Goal: Check status: Check status

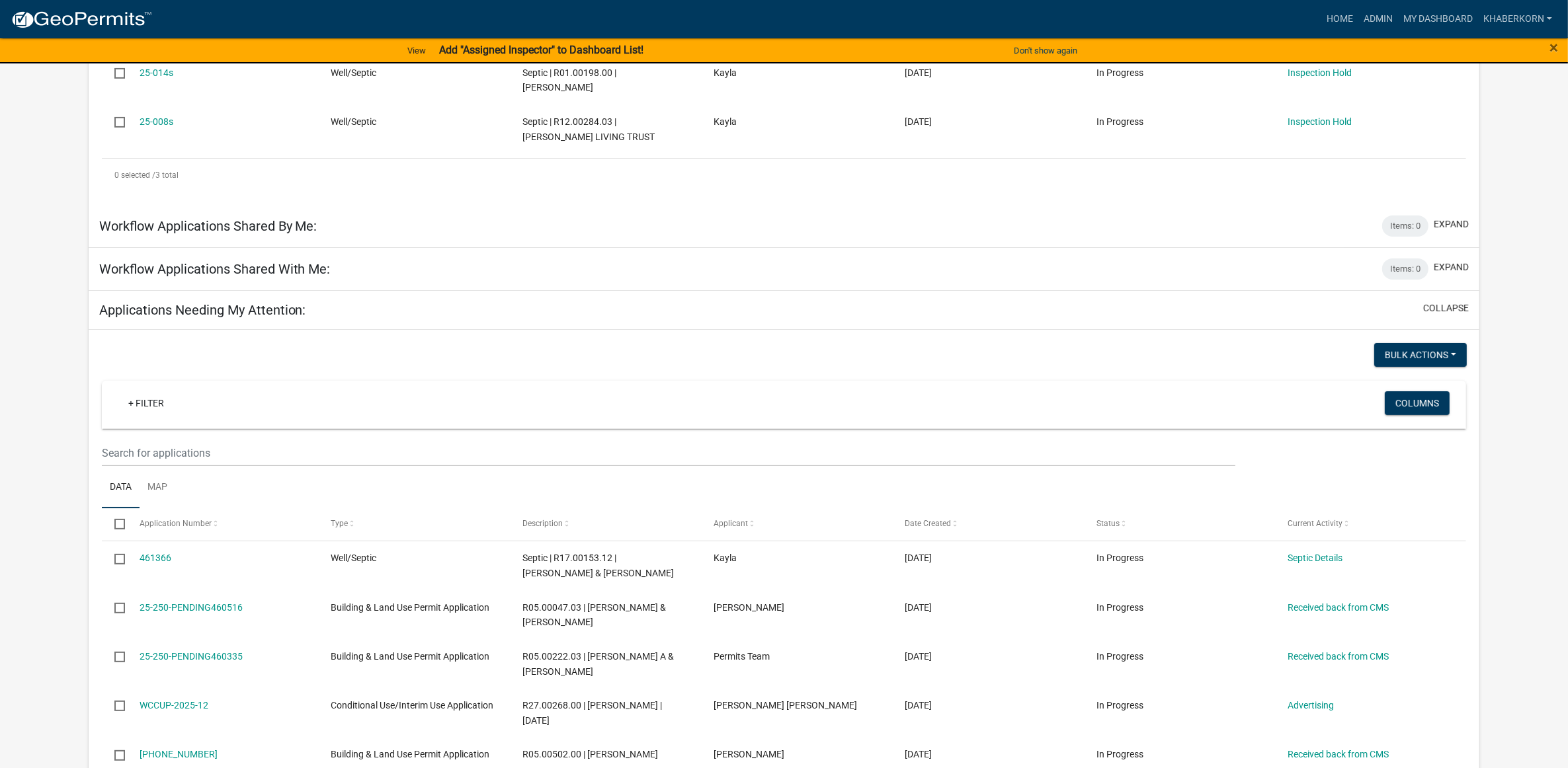
scroll to position [43, 0]
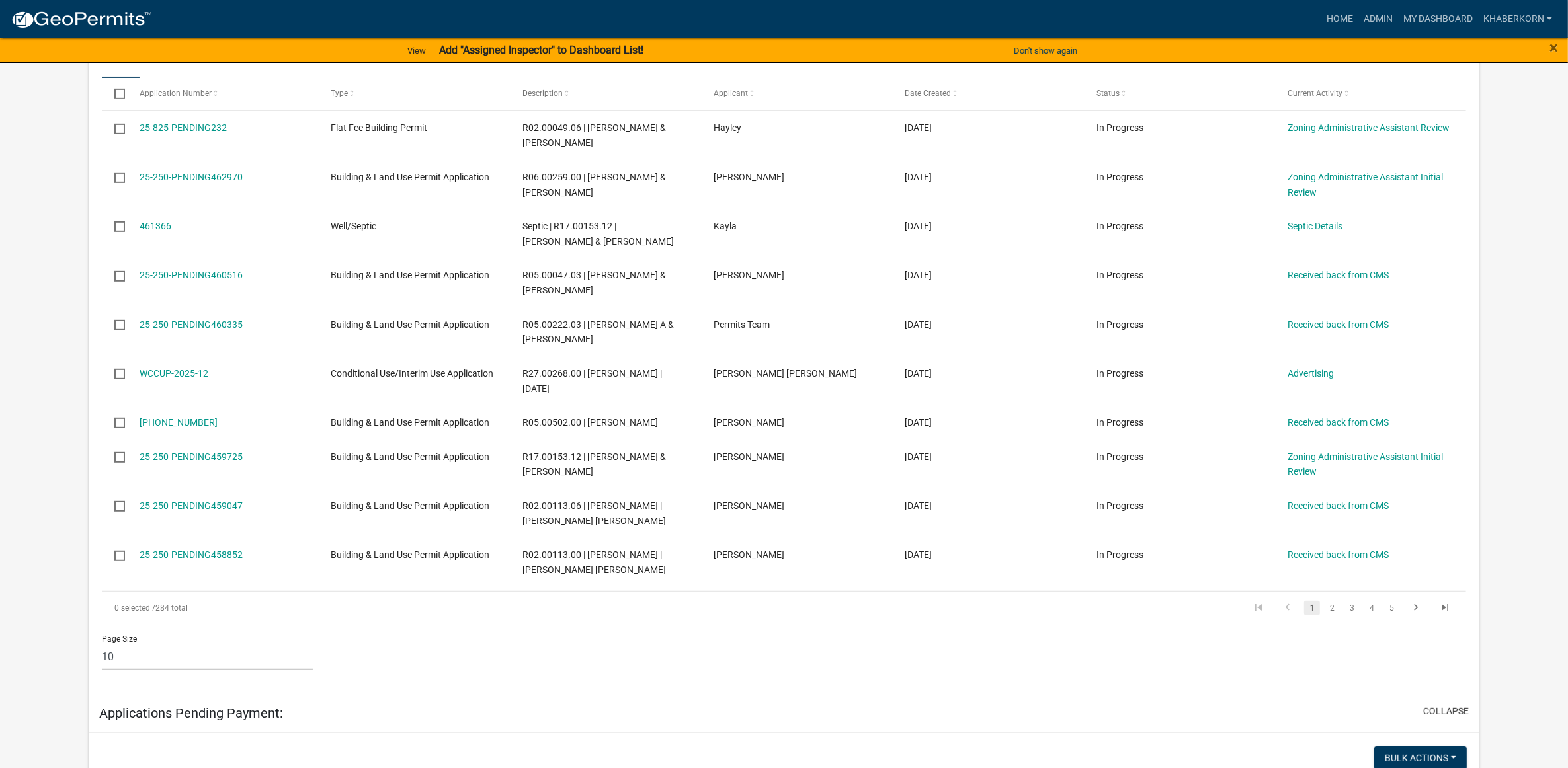
scroll to position [661, 0]
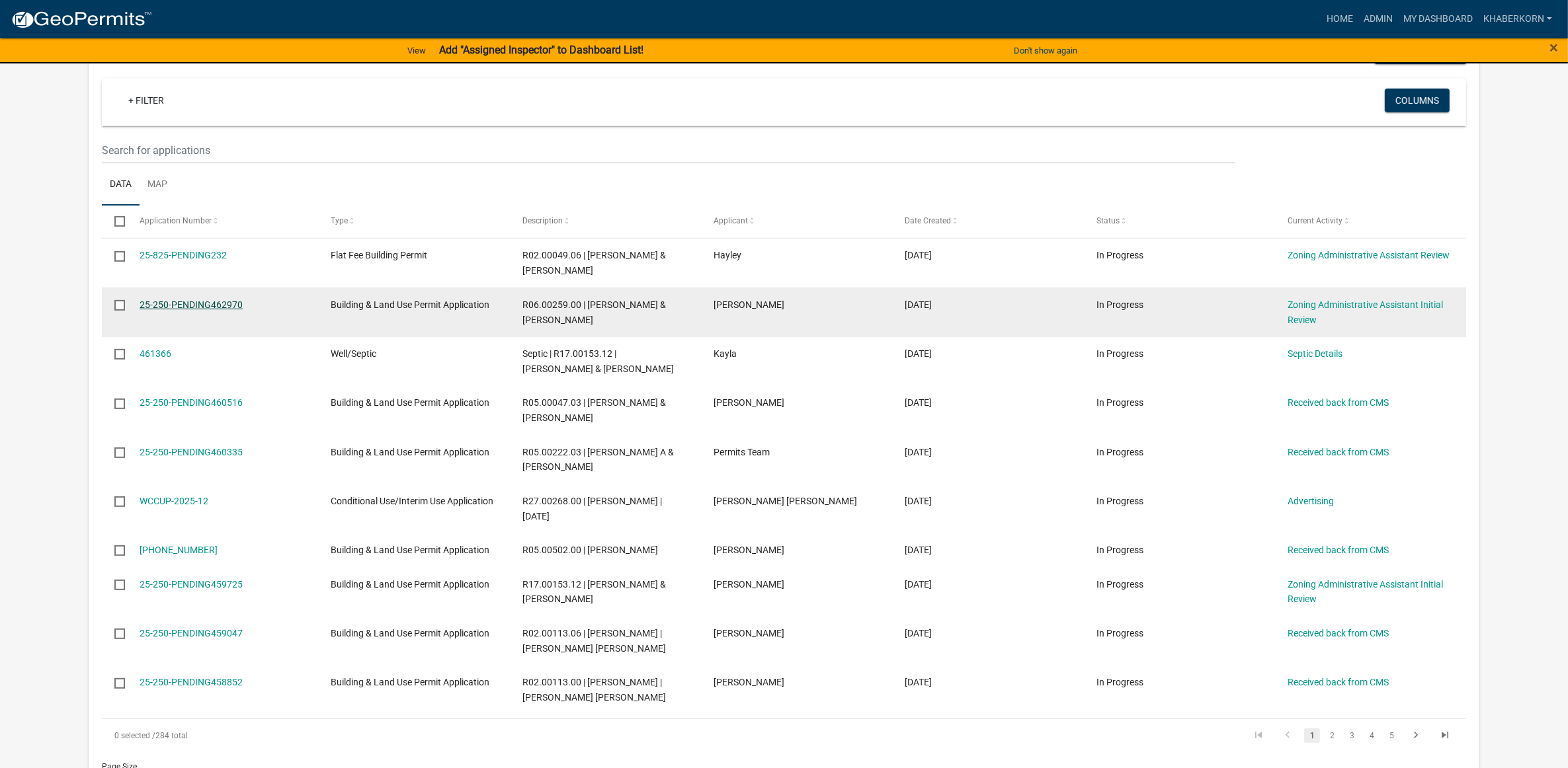
click at [178, 310] on link "25-250-PENDING462970" at bounding box center [191, 305] width 103 height 10
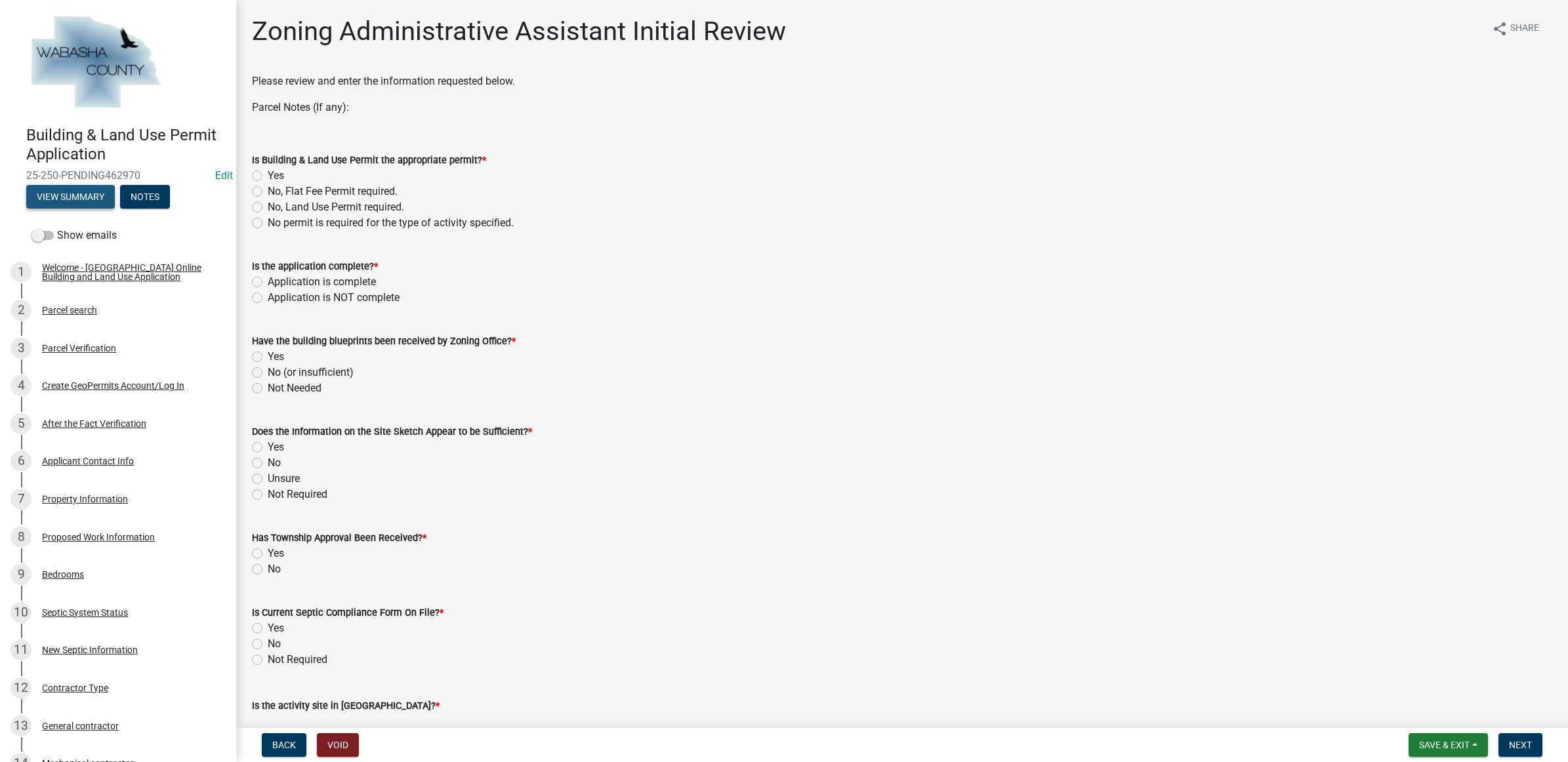
click at [54, 197] on button "View Summary" at bounding box center [70, 197] width 88 height 23
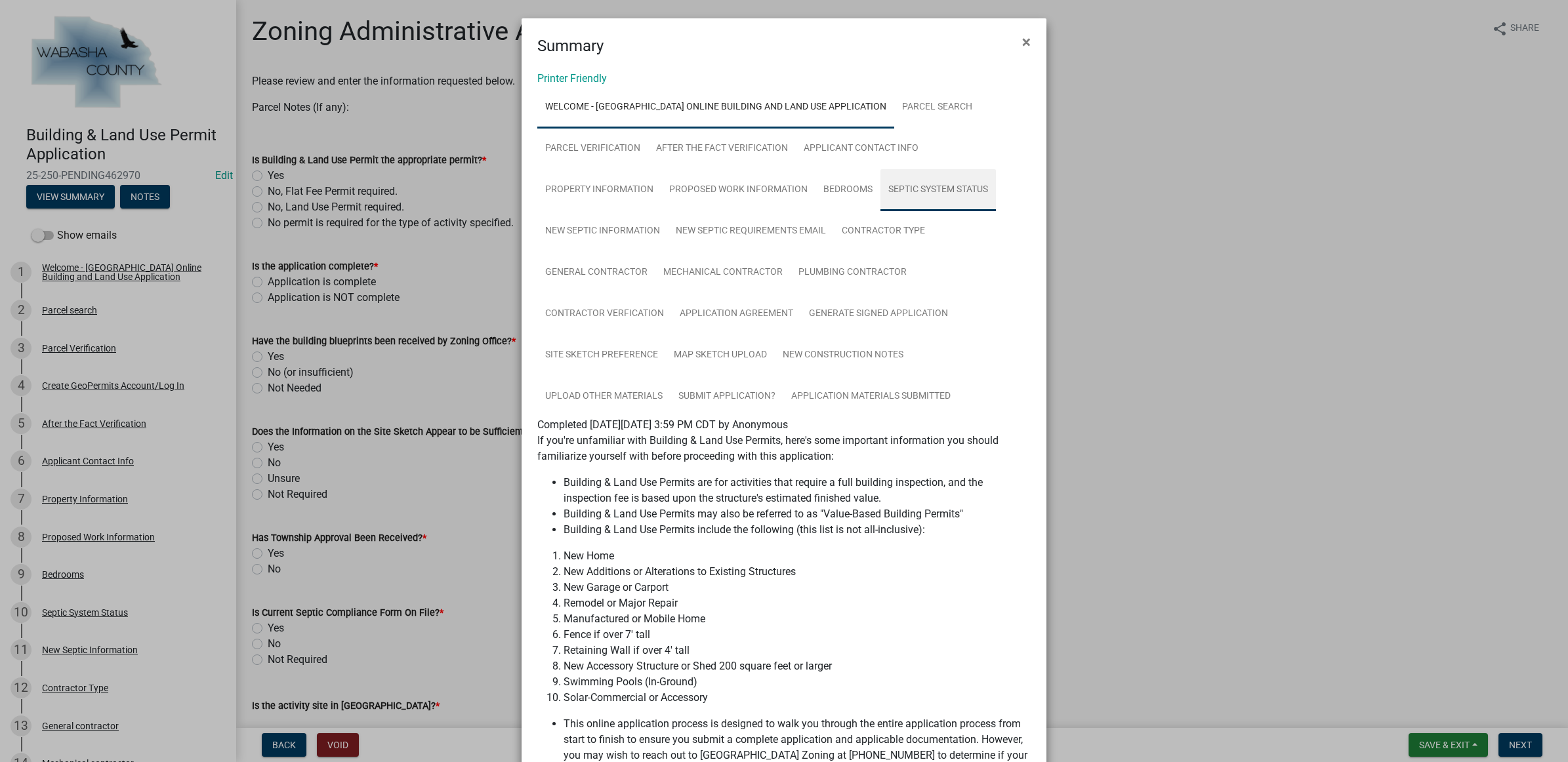
click at [887, 185] on link "Septic System Status" at bounding box center [937, 190] width 115 height 42
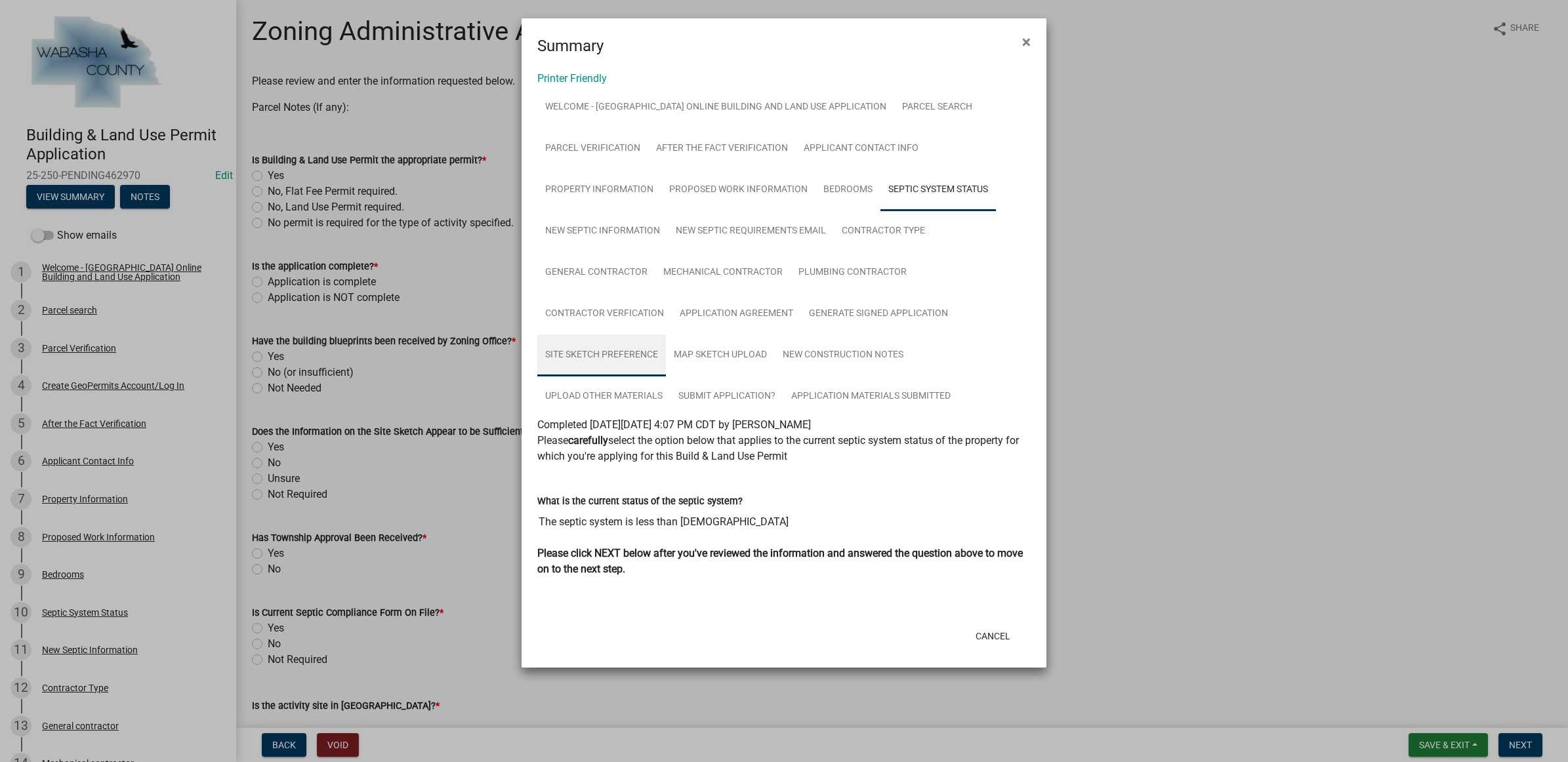
click at [651, 352] on link "Site Sketch Preference" at bounding box center [601, 355] width 128 height 42
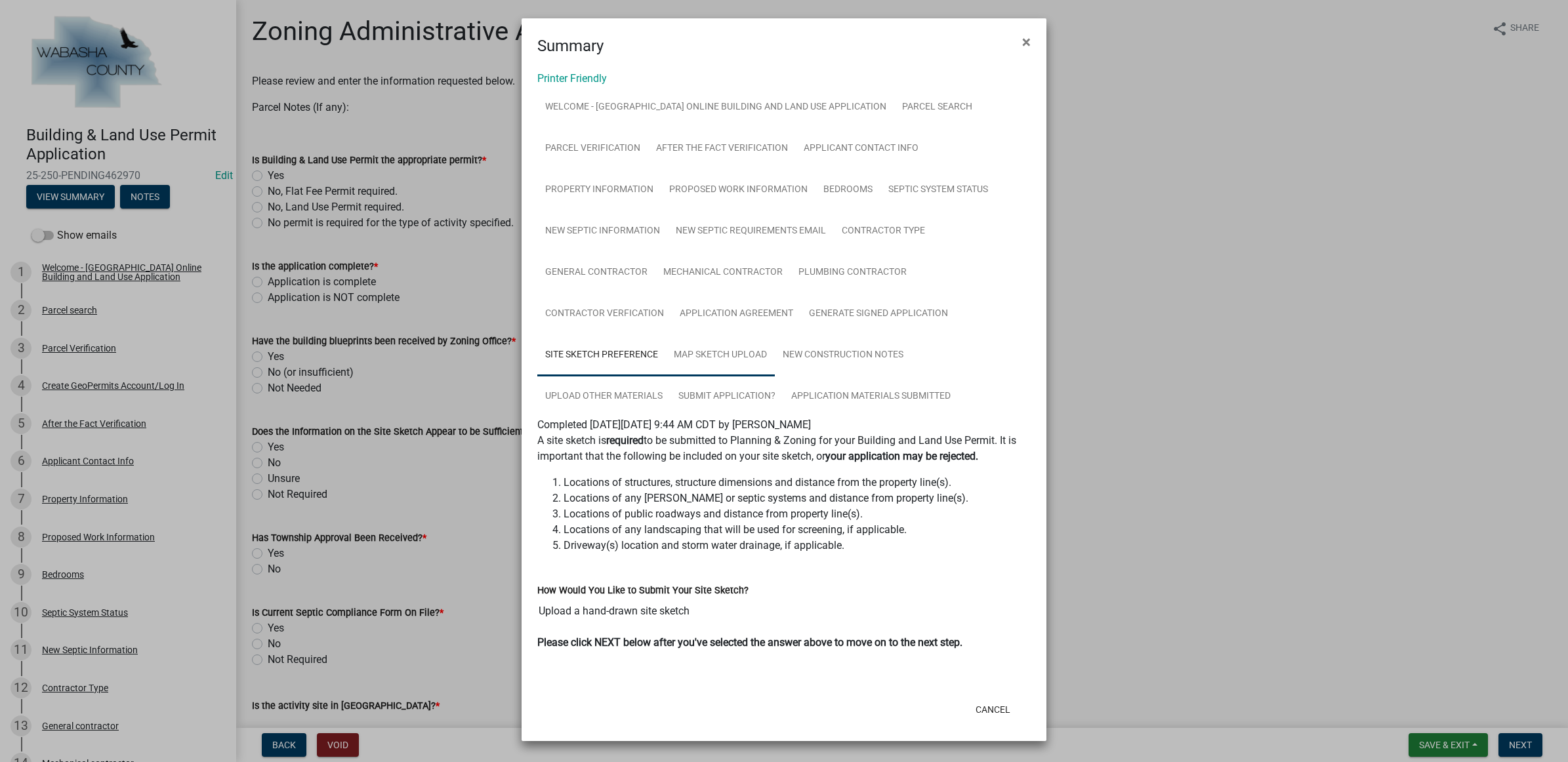
click at [745, 352] on link "Map Sketch Upload" at bounding box center [721, 355] width 109 height 42
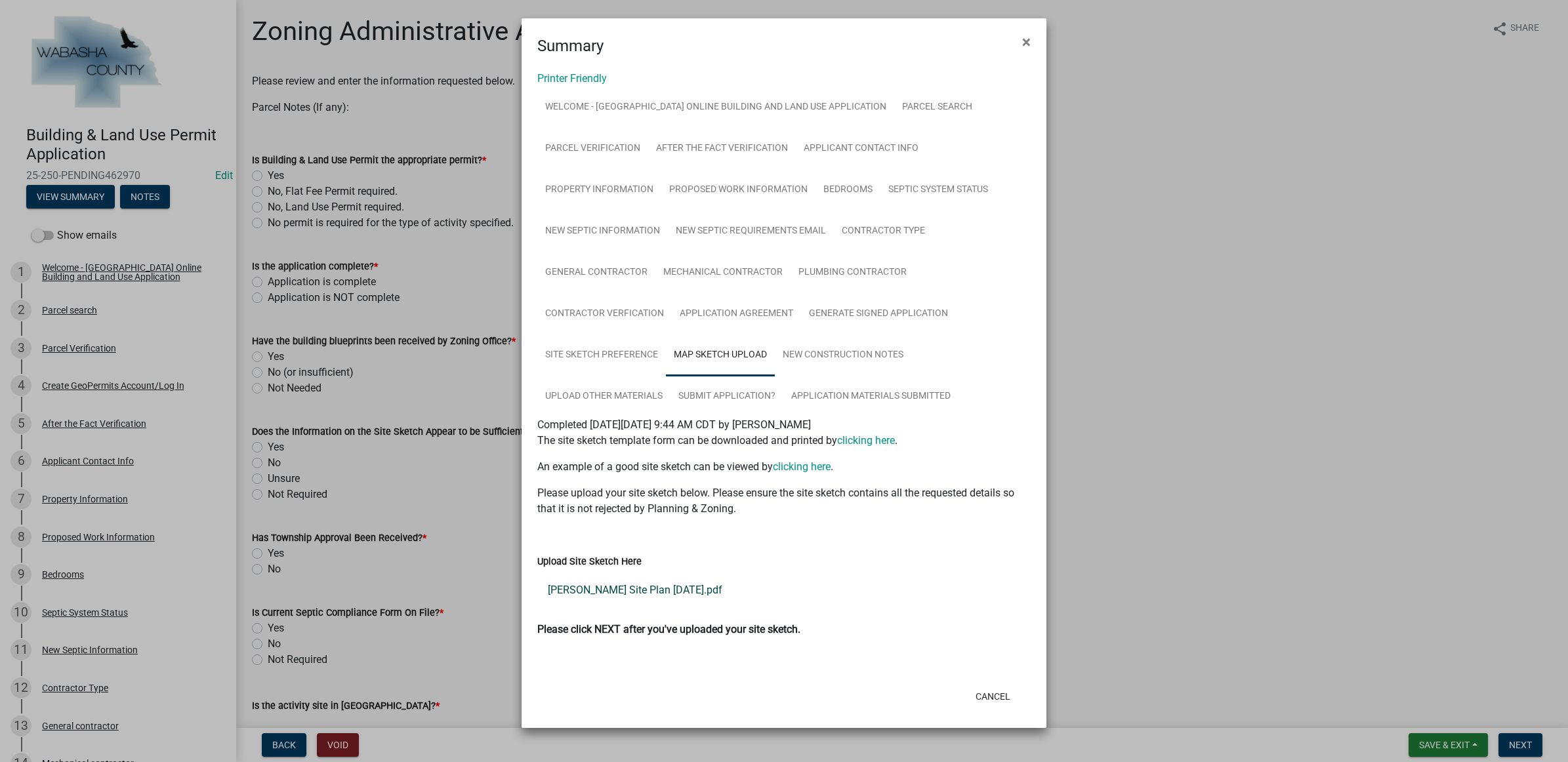
click at [650, 587] on link "Miller Site Plan 08.13.25.pdf" at bounding box center [783, 590] width 493 height 31
click at [826, 361] on link "New Construction Notes" at bounding box center [843, 355] width 137 height 42
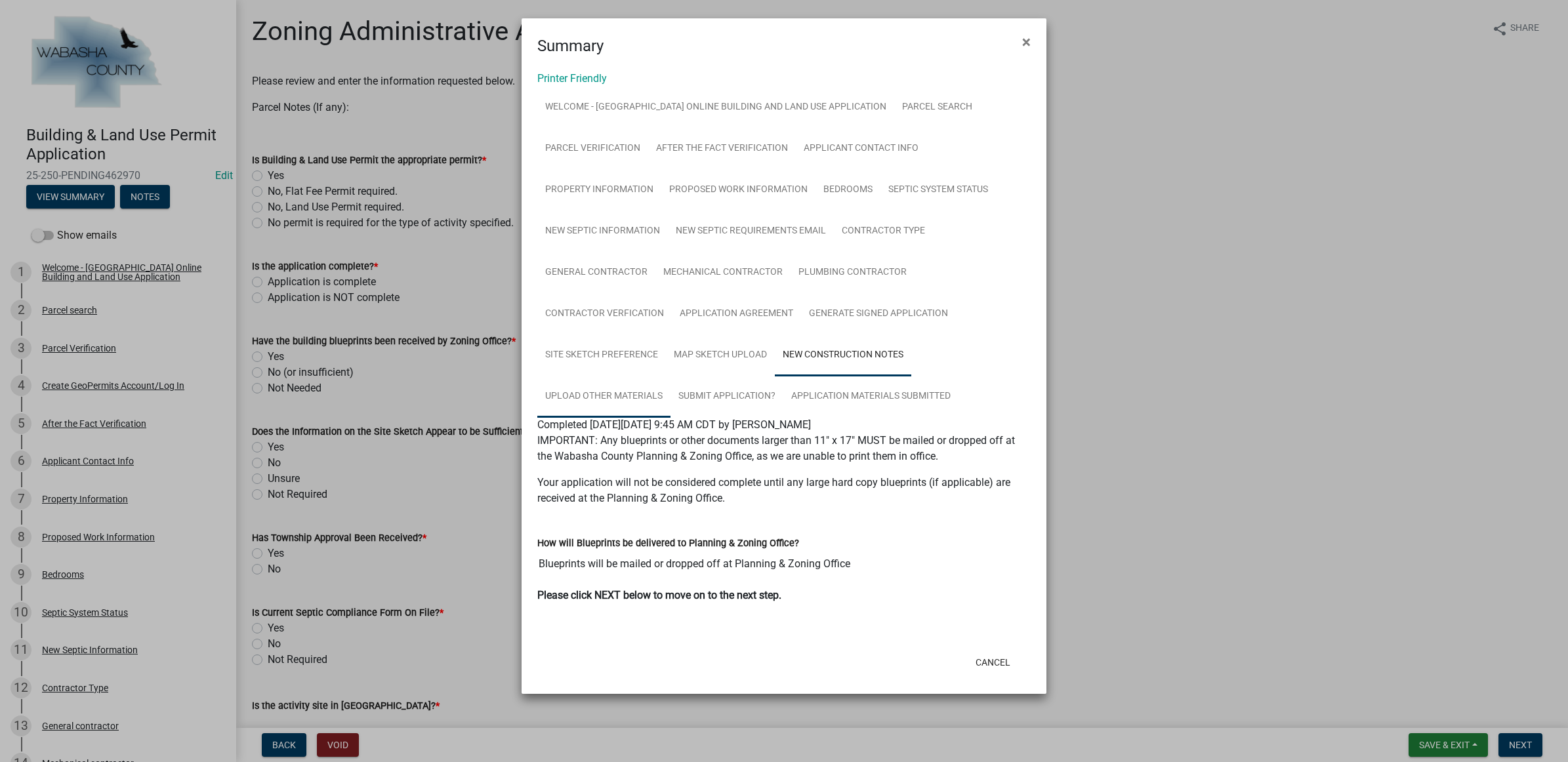
click at [604, 384] on link "Upload Other Materials" at bounding box center [604, 397] width 133 height 42
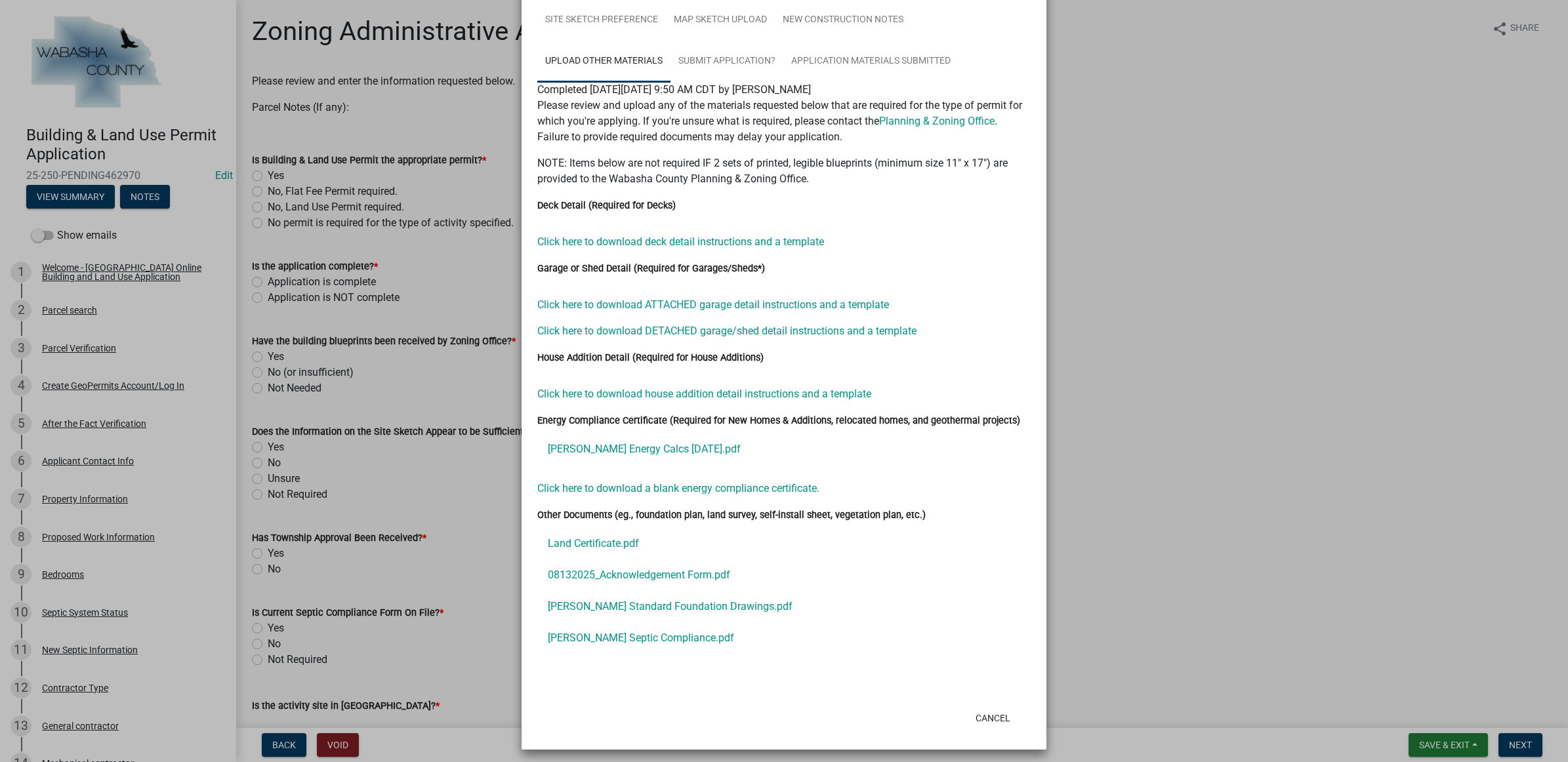
scroll to position [338, 0]
click at [615, 538] on link "Land Certificate.pdf" at bounding box center [783, 541] width 493 height 31
click at [599, 441] on link "Miller Energy Calcs 08.13.25.pdf" at bounding box center [783, 447] width 493 height 31
click at [644, 604] on link "Miller Standard Foundation Drawings.pdf" at bounding box center [783, 604] width 493 height 31
click at [645, 624] on link "Miller Septic Compliance.pdf" at bounding box center [783, 636] width 493 height 31
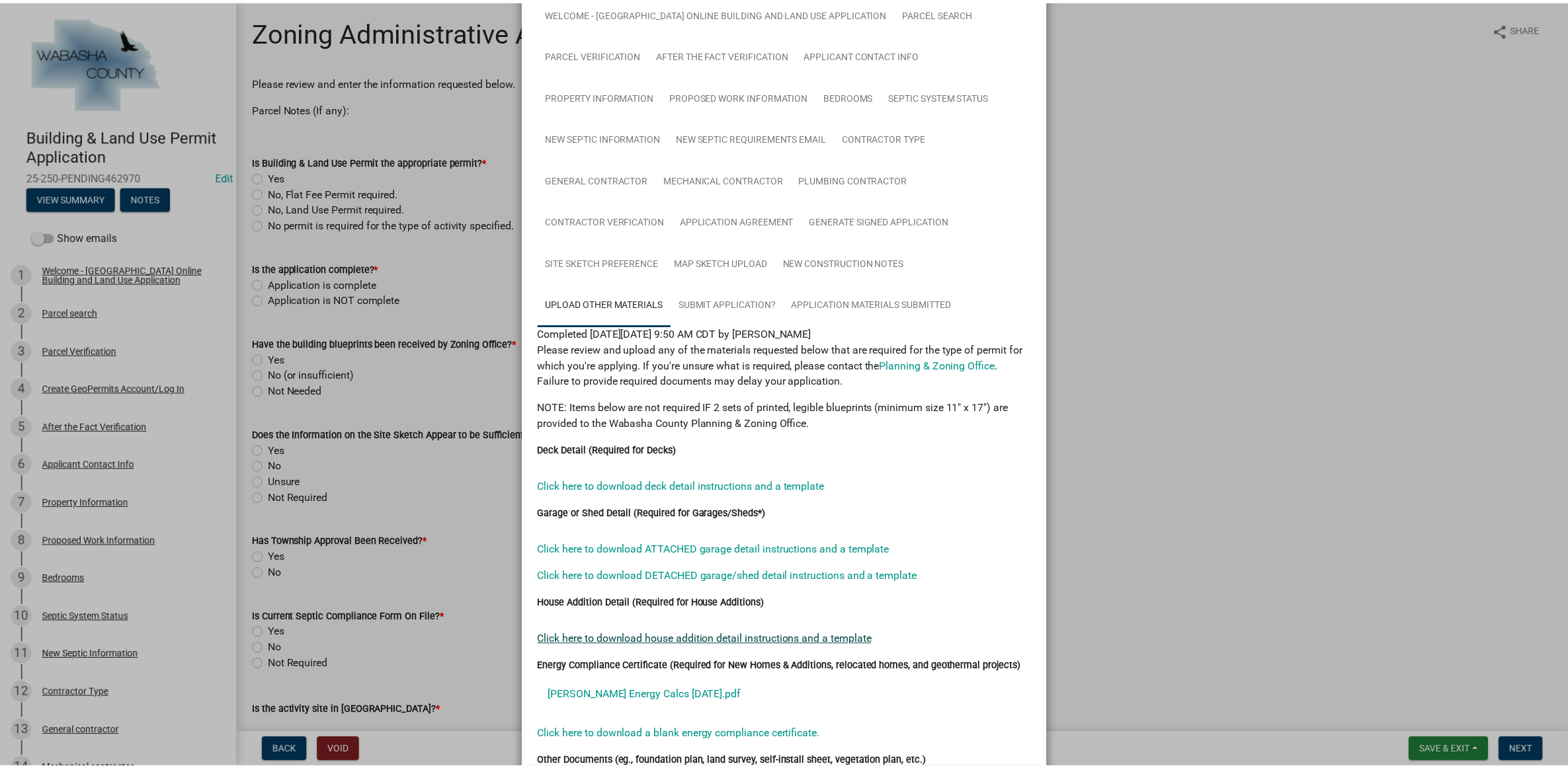
scroll to position [0, 0]
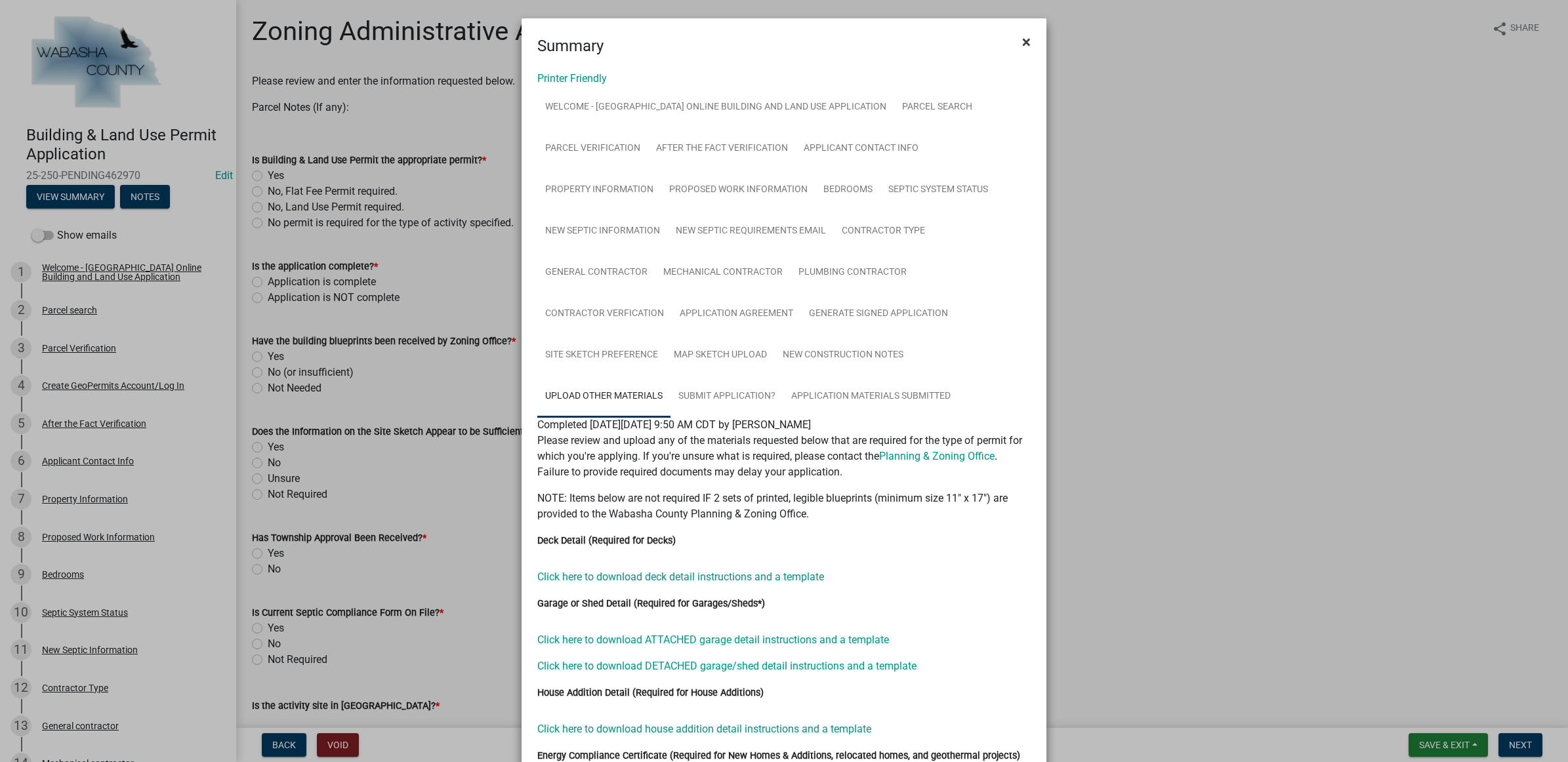
click at [1014, 36] on button "×" at bounding box center [1027, 42] width 29 height 36
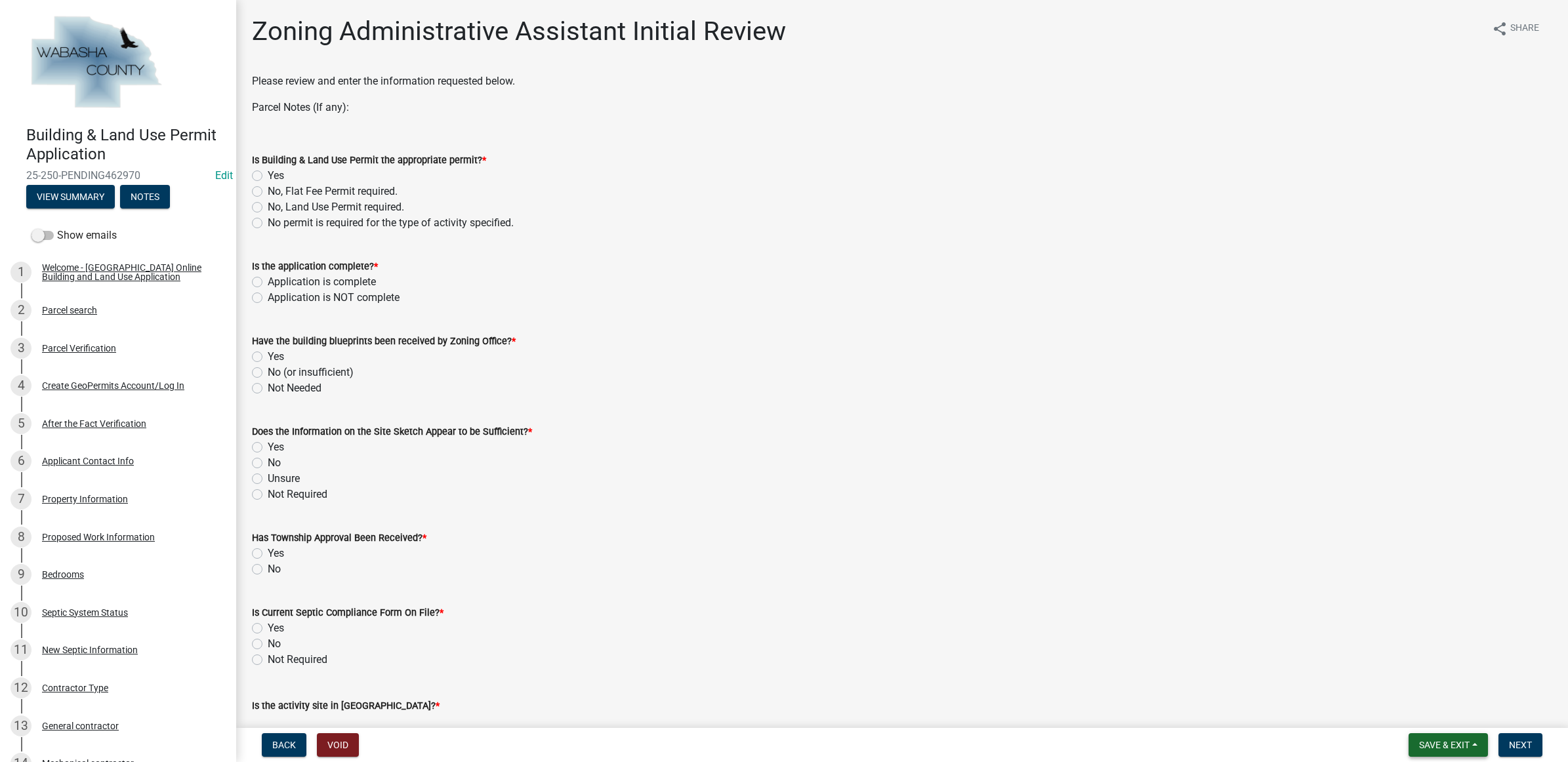
click at [1453, 748] on span "Save & Exit" at bounding box center [1444, 745] width 50 height 10
click at [1448, 718] on button "Save & Exit" at bounding box center [1435, 711] width 105 height 31
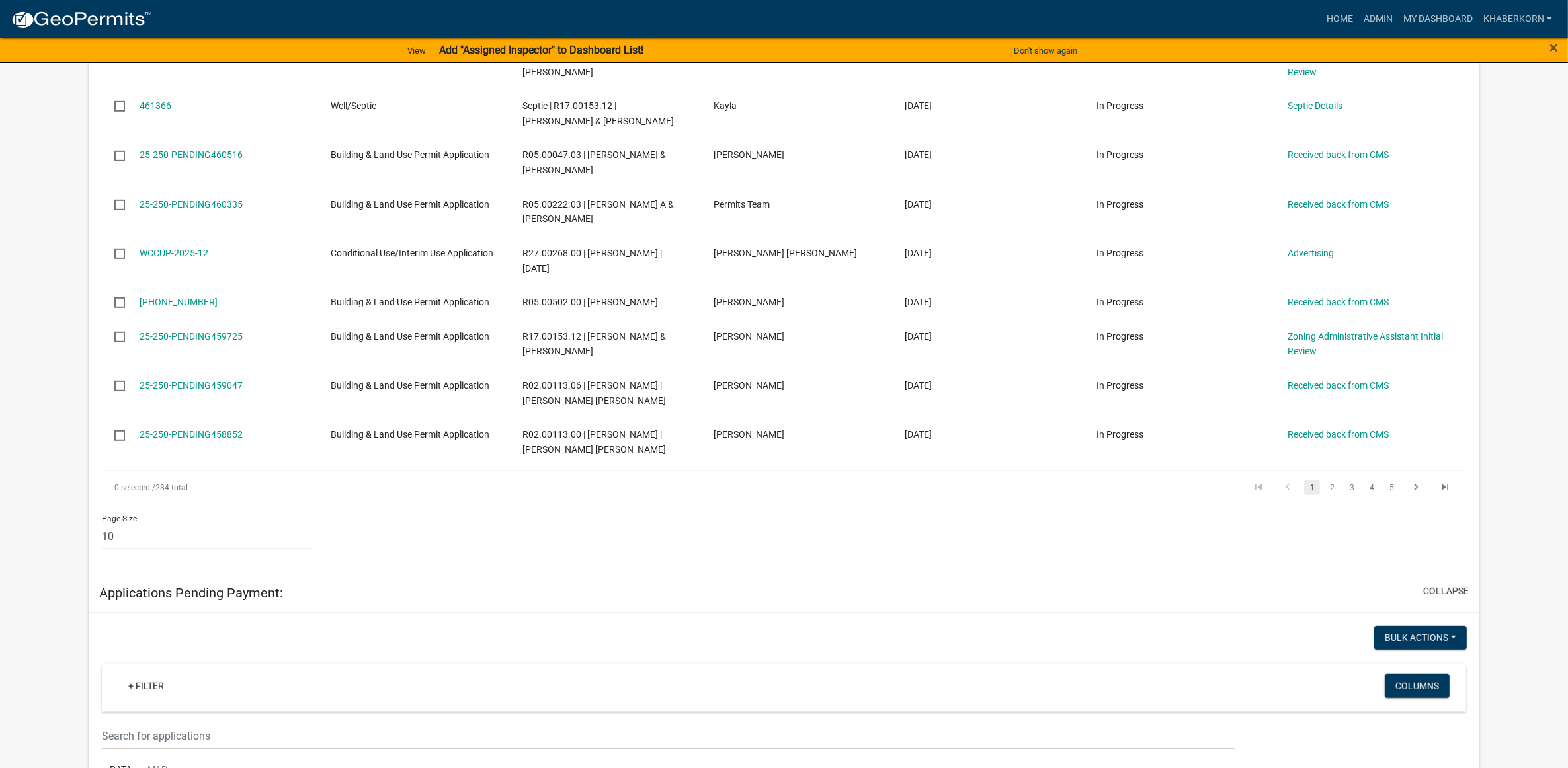
scroll to position [744, 0]
